Goal: Transaction & Acquisition: Book appointment/travel/reservation

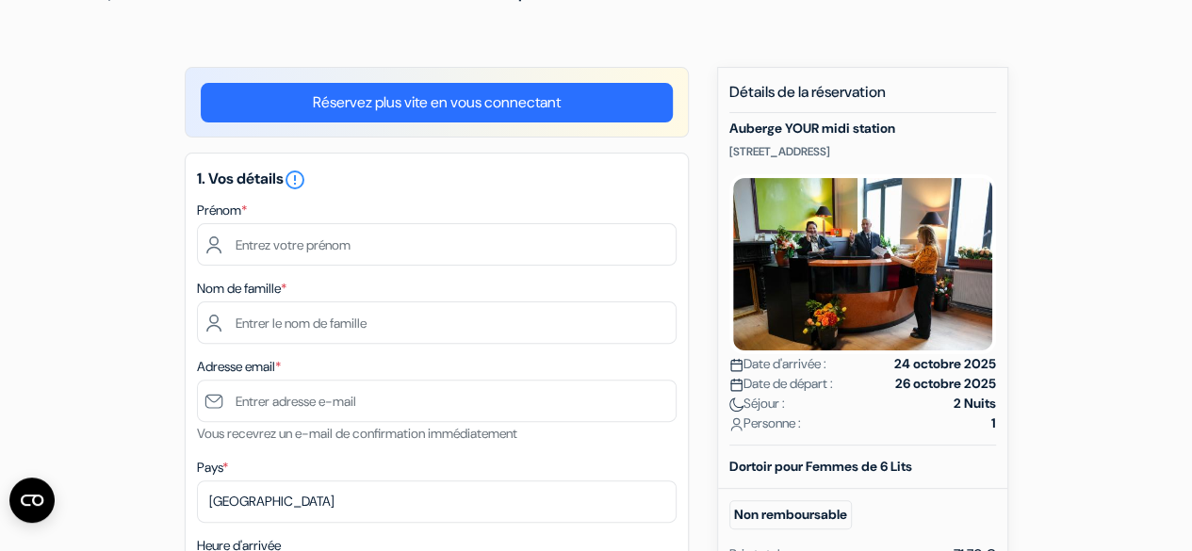
scroll to position [123, 0]
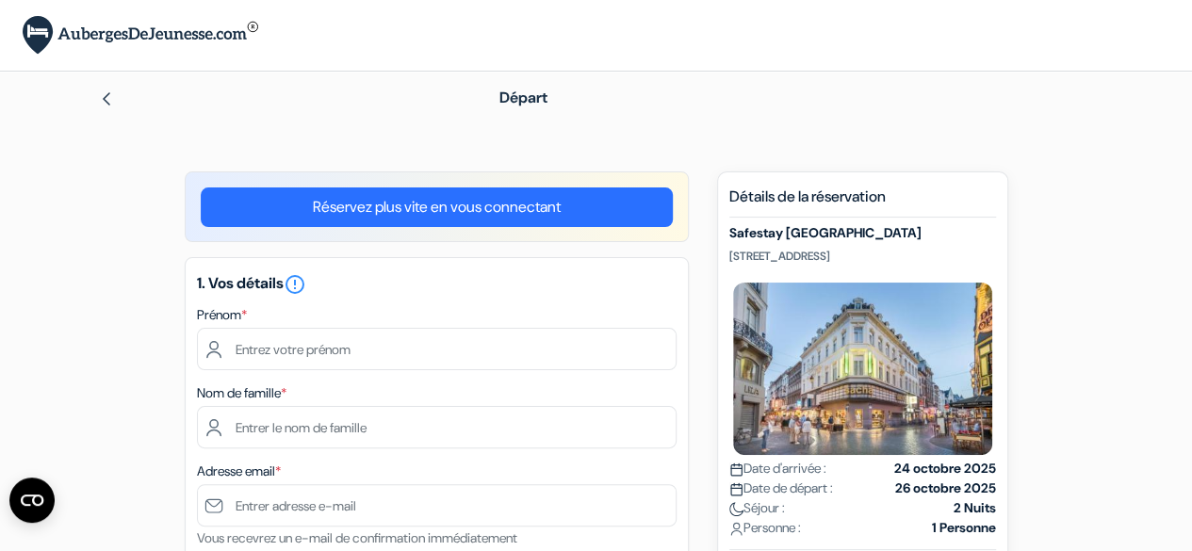
click at [123, 110] on div "Départ" at bounding box center [596, 98] width 1074 height 53
click at [109, 103] on img at bounding box center [106, 98] width 15 height 15
